Goal: Navigation & Orientation: Find specific page/section

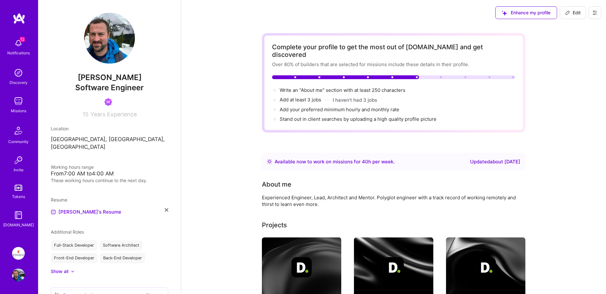
click at [595, 16] on button at bounding box center [595, 12] width 13 height 13
click at [588, 39] on button "Payment method" at bounding box center [578, 43] width 48 height 16
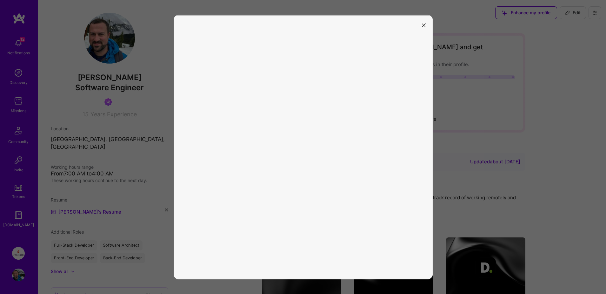
click at [421, 25] on button "modal" at bounding box center [424, 25] width 8 height 10
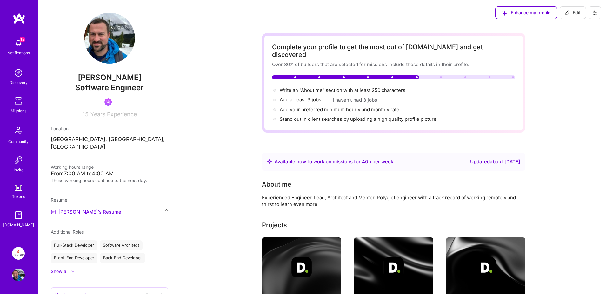
click at [20, 251] on img at bounding box center [18, 253] width 13 height 13
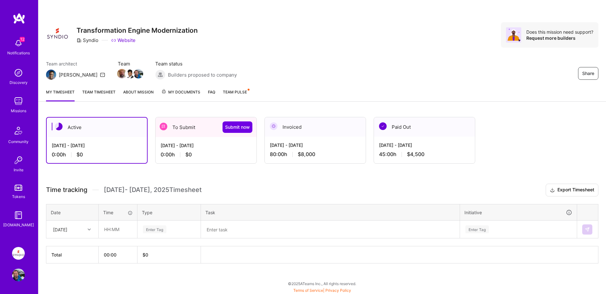
click at [186, 87] on div "My timesheet Team timesheet About Mission My Documents FAQ Team Pulse" at bounding box center [322, 93] width 568 height 18
click at [182, 93] on span "My Documents" at bounding box center [180, 92] width 39 height 7
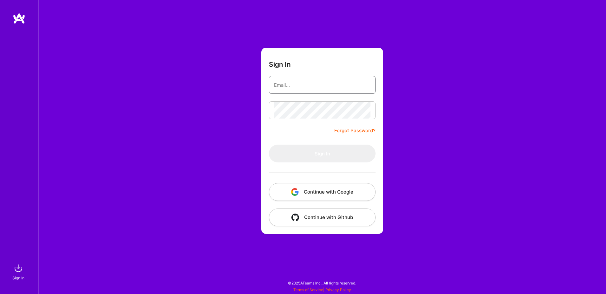
type input "[EMAIL_ADDRESS][DOMAIN_NAME]"
click at [352, 193] on button "Continue with Google" at bounding box center [322, 192] width 107 height 18
